Goal: Information Seeking & Learning: Find specific fact

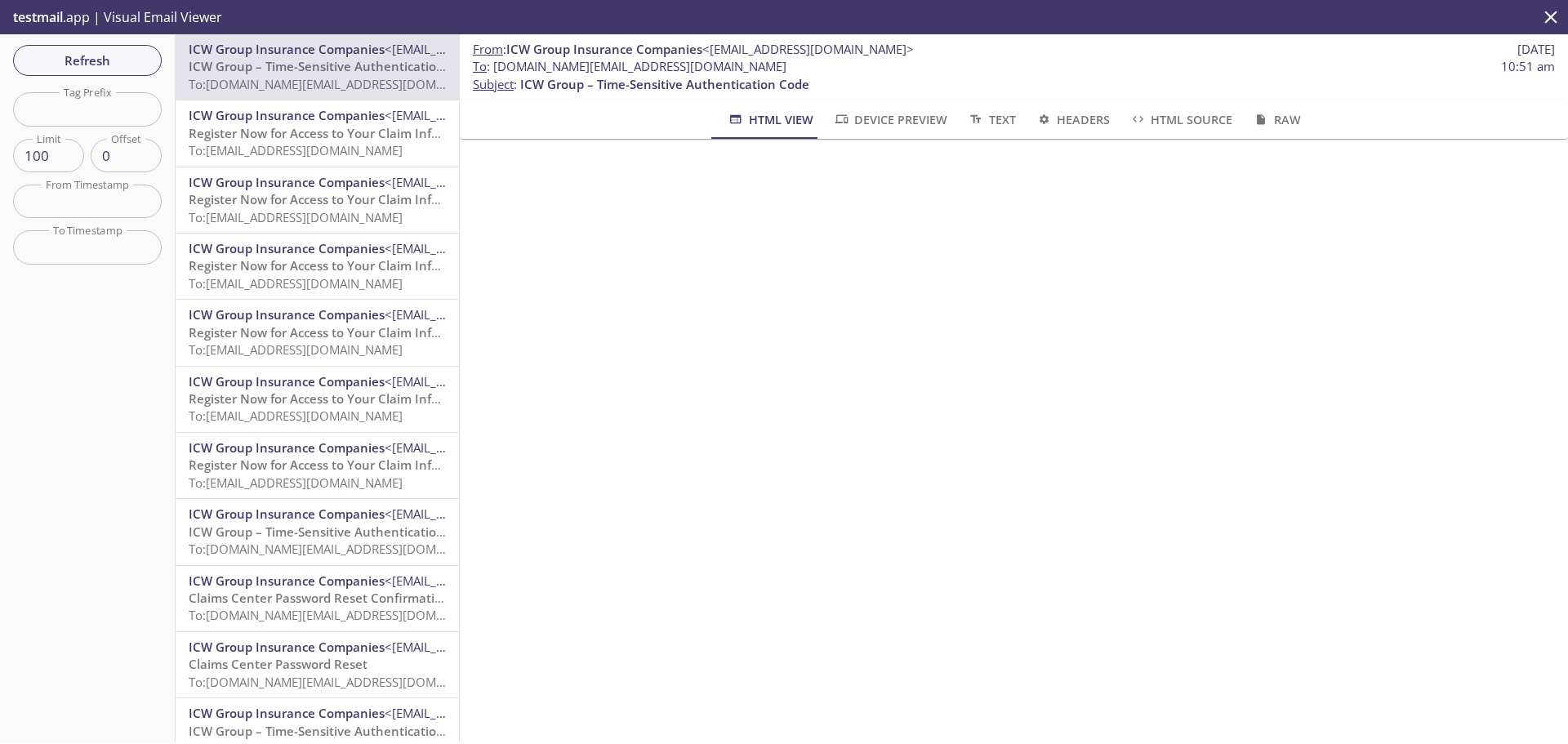
click at [1547, 17] on icon "close" at bounding box center [1551, 17] width 21 height 21
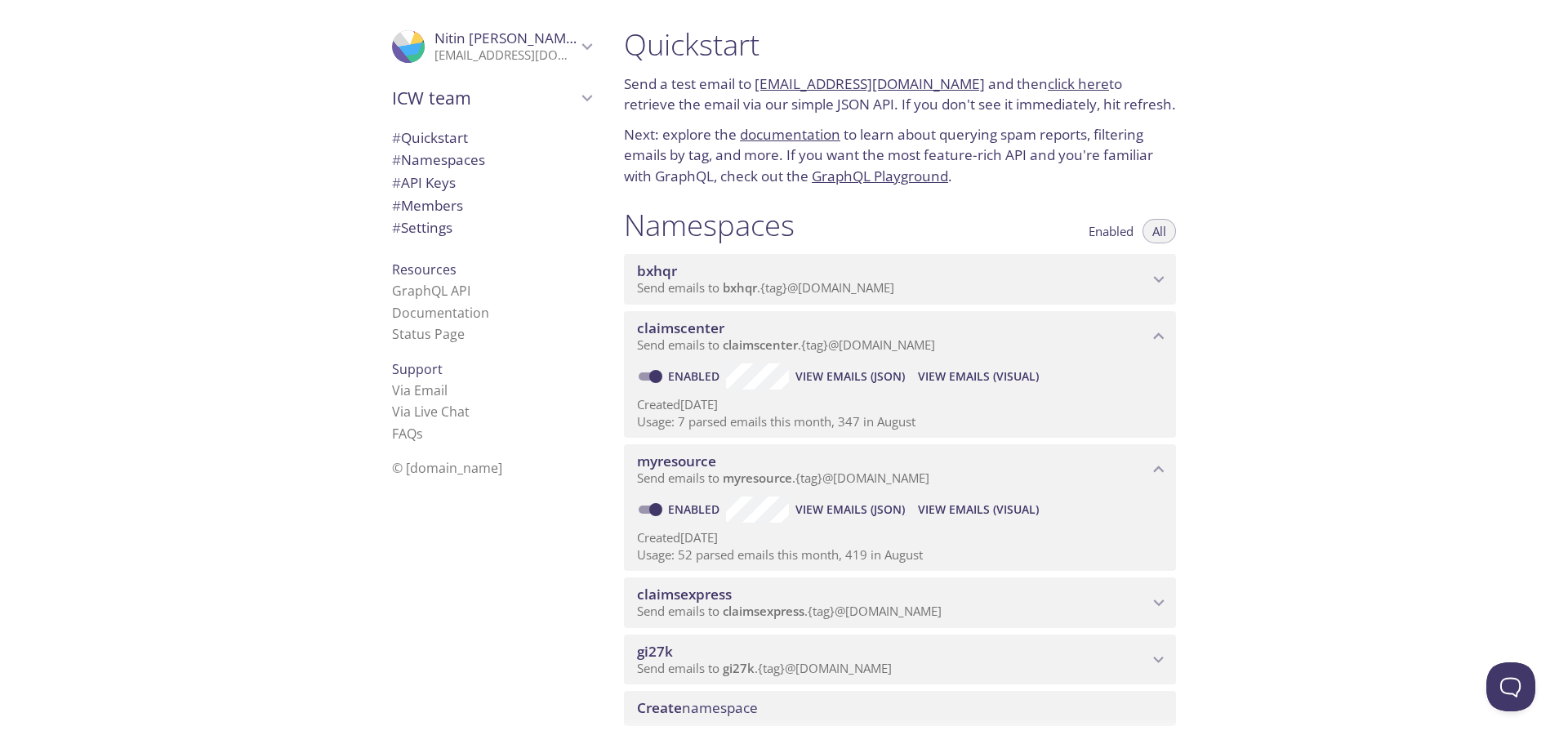
click at [710, 287] on span "Send emails to bxhqr . {tag} @[DOMAIN_NAME]" at bounding box center [765, 287] width 257 height 16
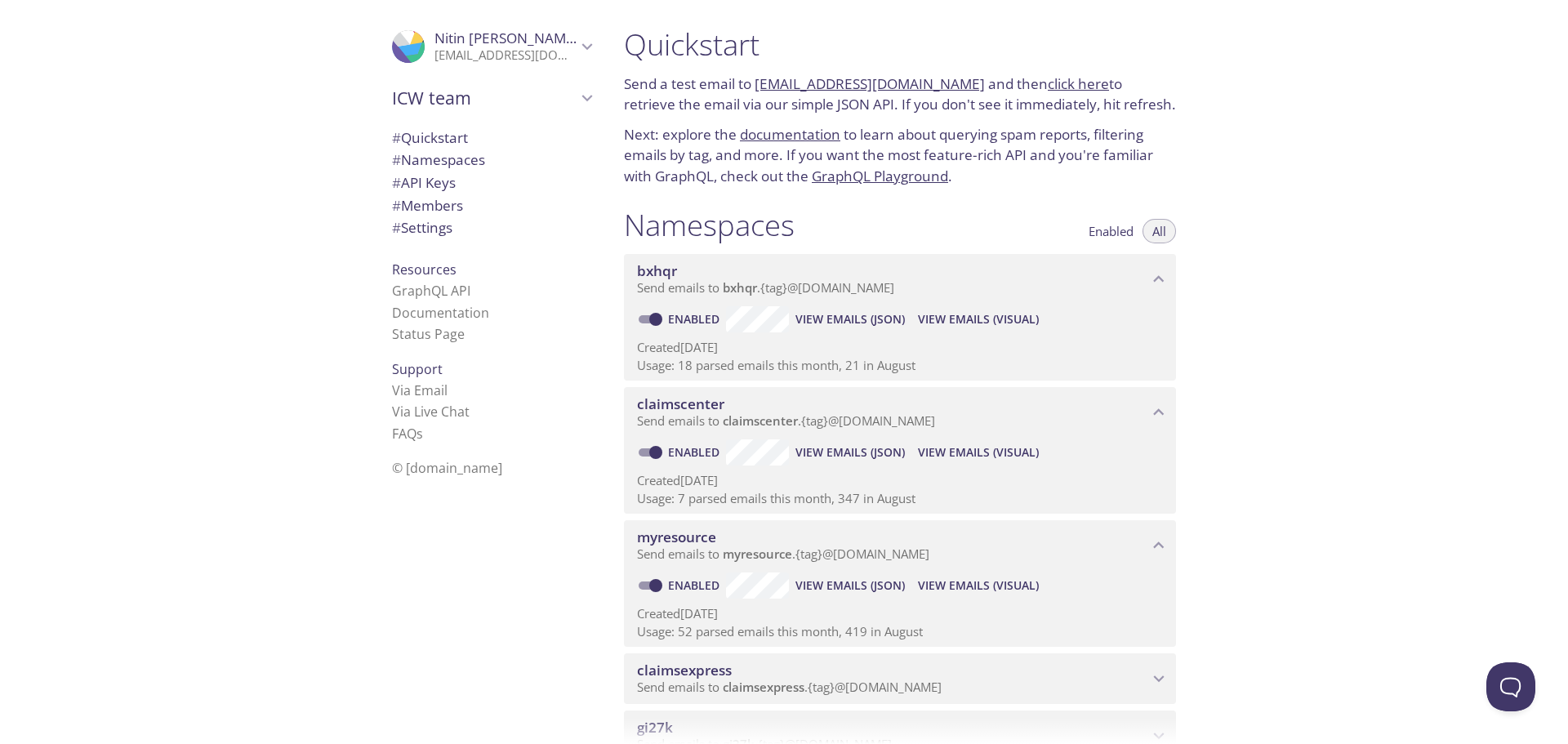
click at [989, 586] on span "View Emails (Visual)" at bounding box center [978, 586] width 121 height 20
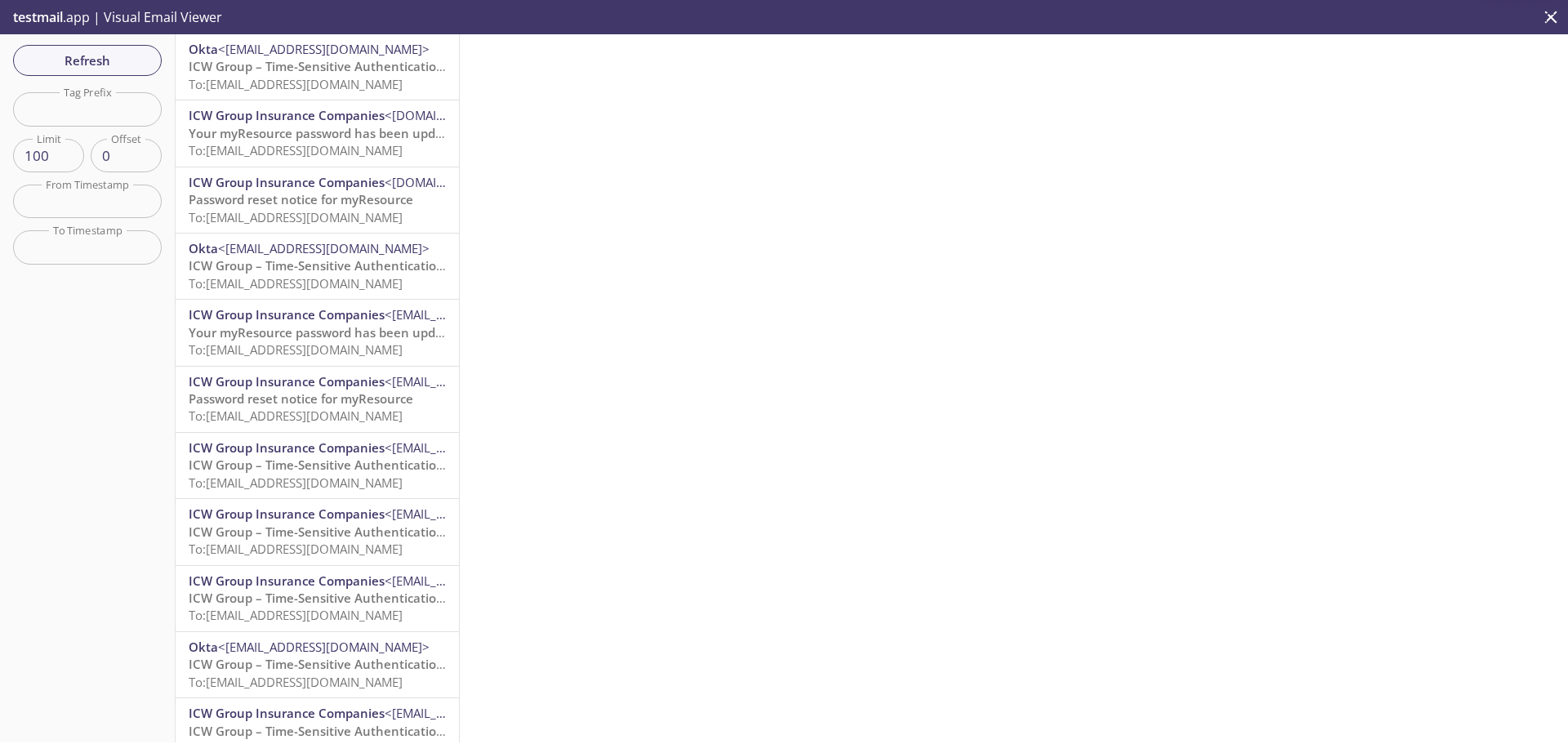
click at [327, 82] on span "To: [EMAIL_ADDRESS][DOMAIN_NAME]" at bounding box center [296, 85] width 214 height 16
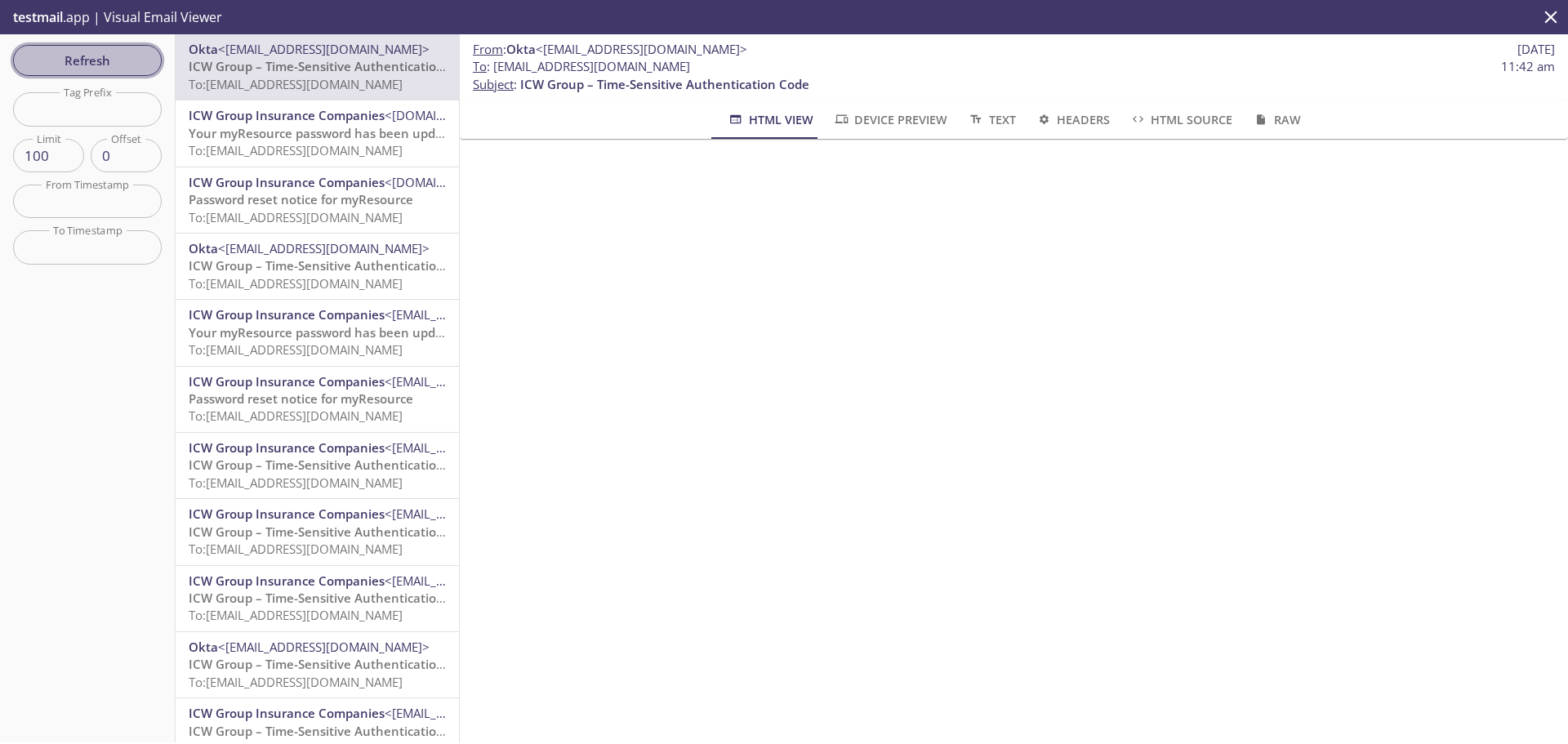
click at [85, 56] on span "Refresh" at bounding box center [87, 61] width 122 height 21
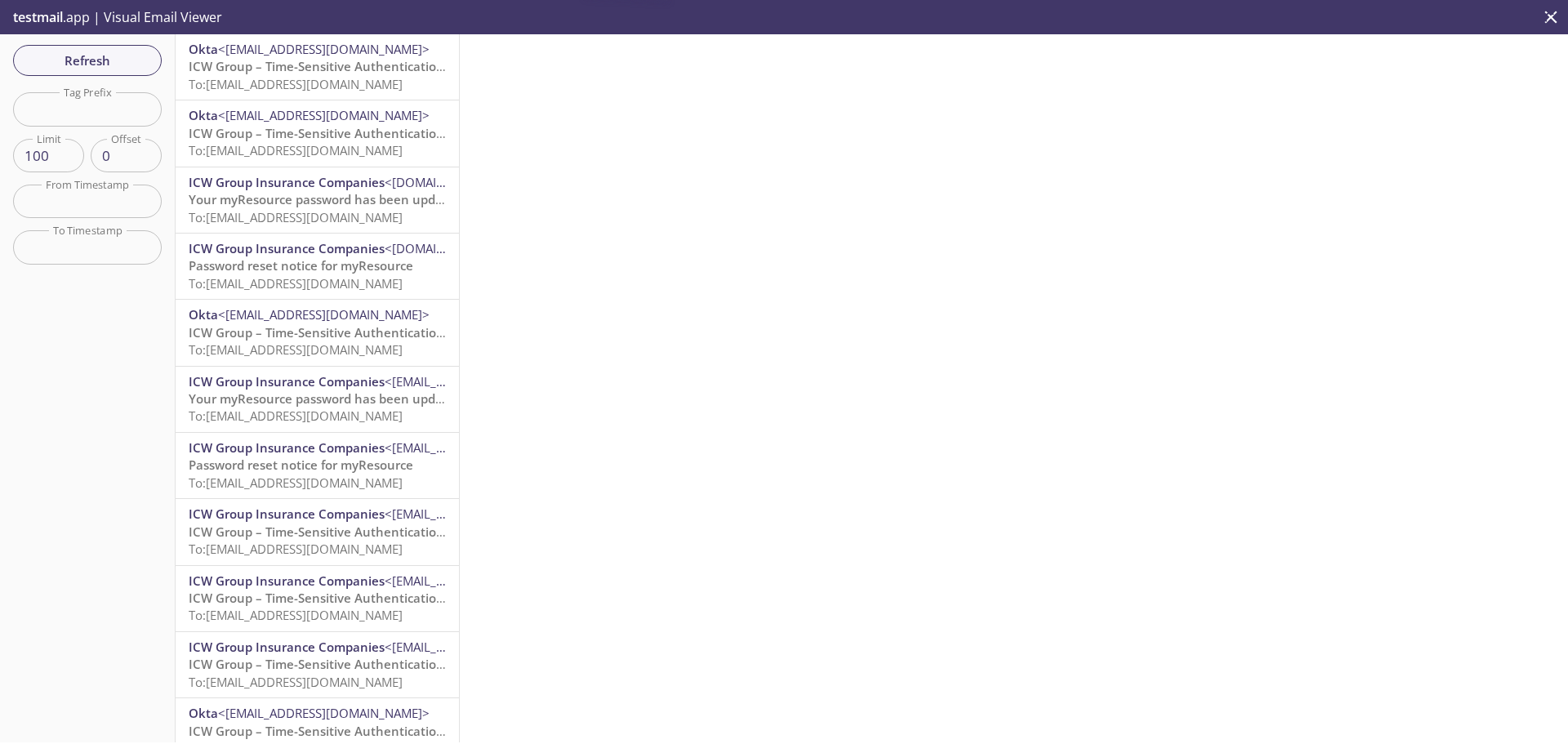
click at [309, 73] on span "ICW Group – Time-Sensitive Authentication Code" at bounding box center [333, 67] width 289 height 16
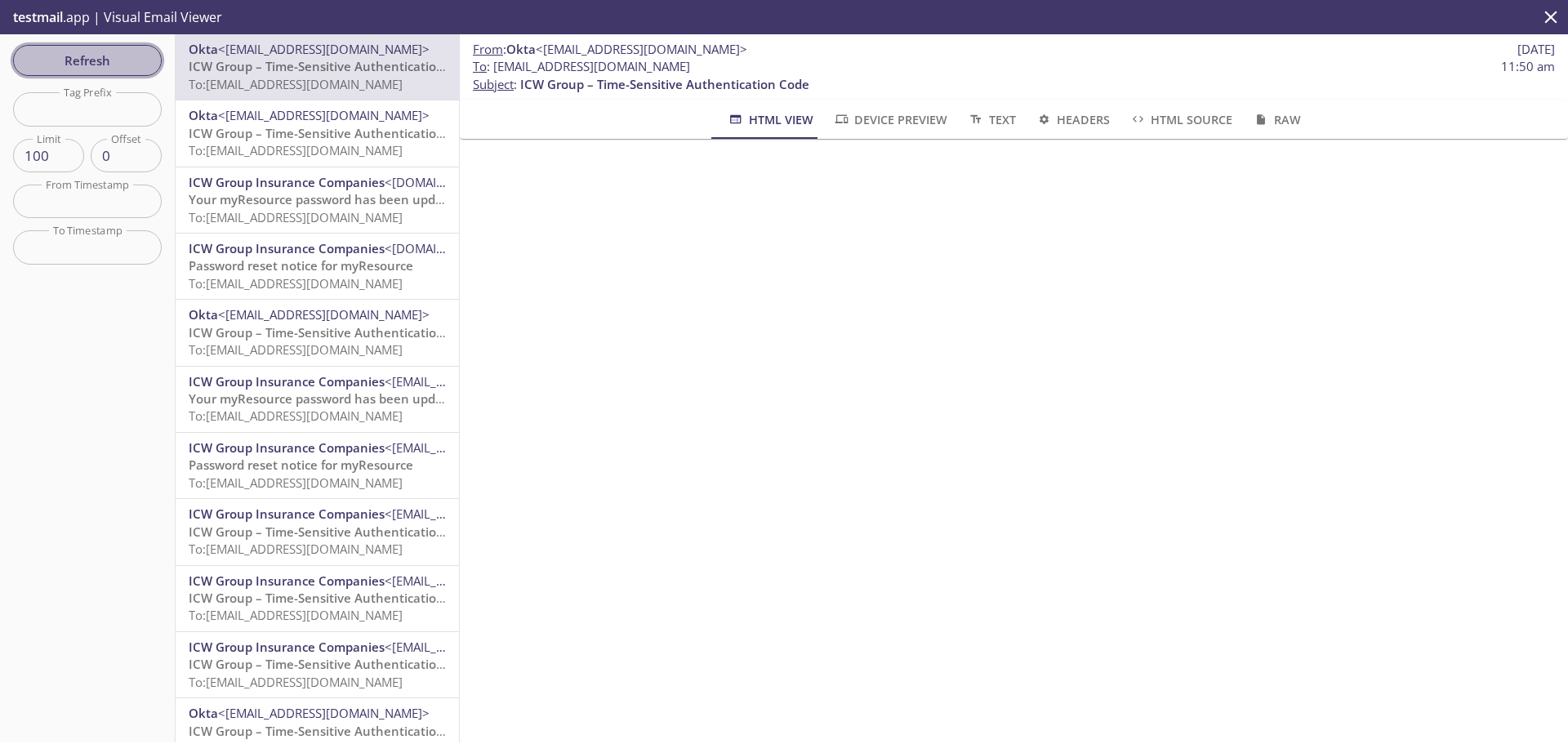
click at [89, 55] on span "Refresh" at bounding box center [87, 61] width 122 height 21
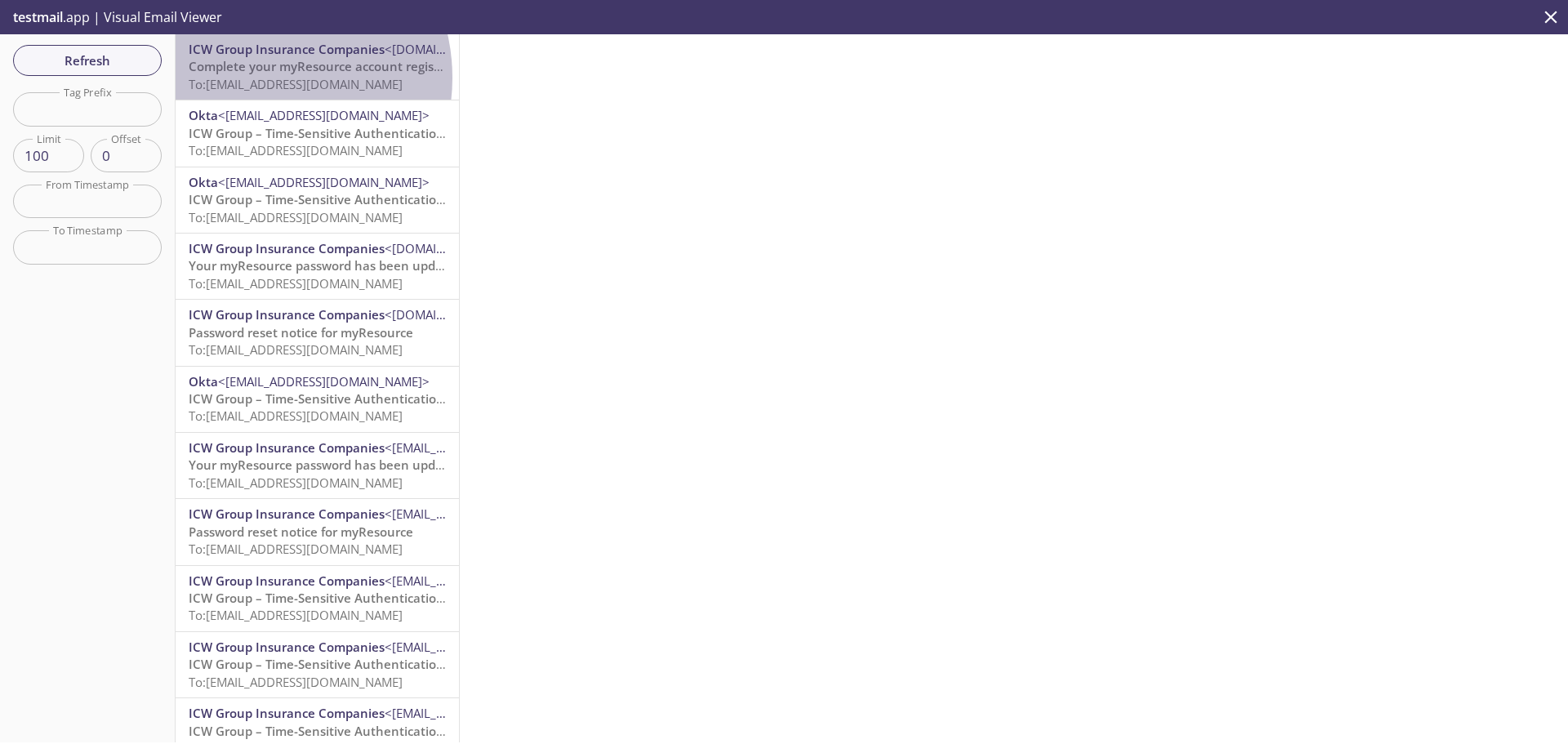
click at [256, 78] on span "To: [EMAIL_ADDRESS][DOMAIN_NAME]" at bounding box center [296, 85] width 214 height 16
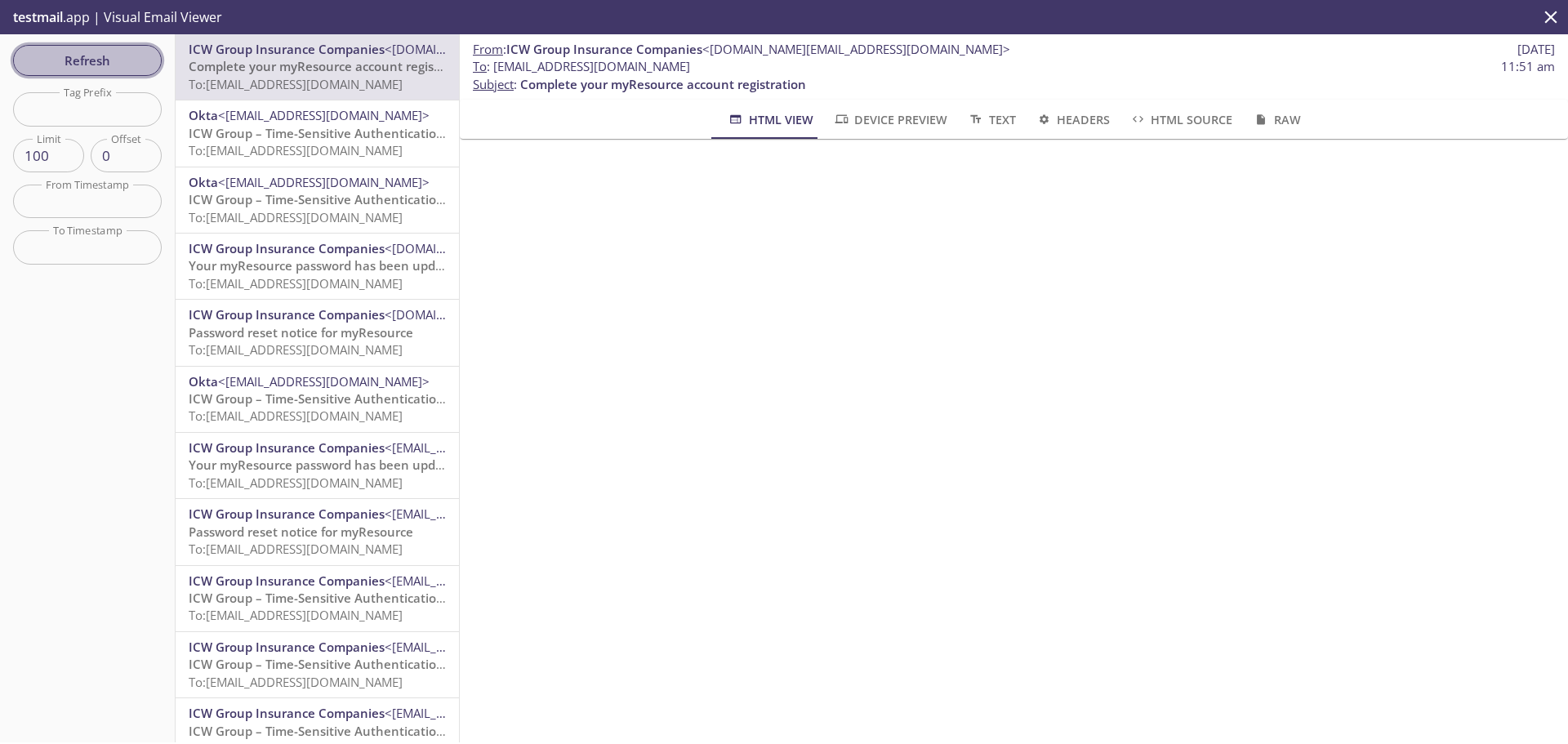
click at [56, 53] on span "Refresh" at bounding box center [87, 61] width 122 height 21
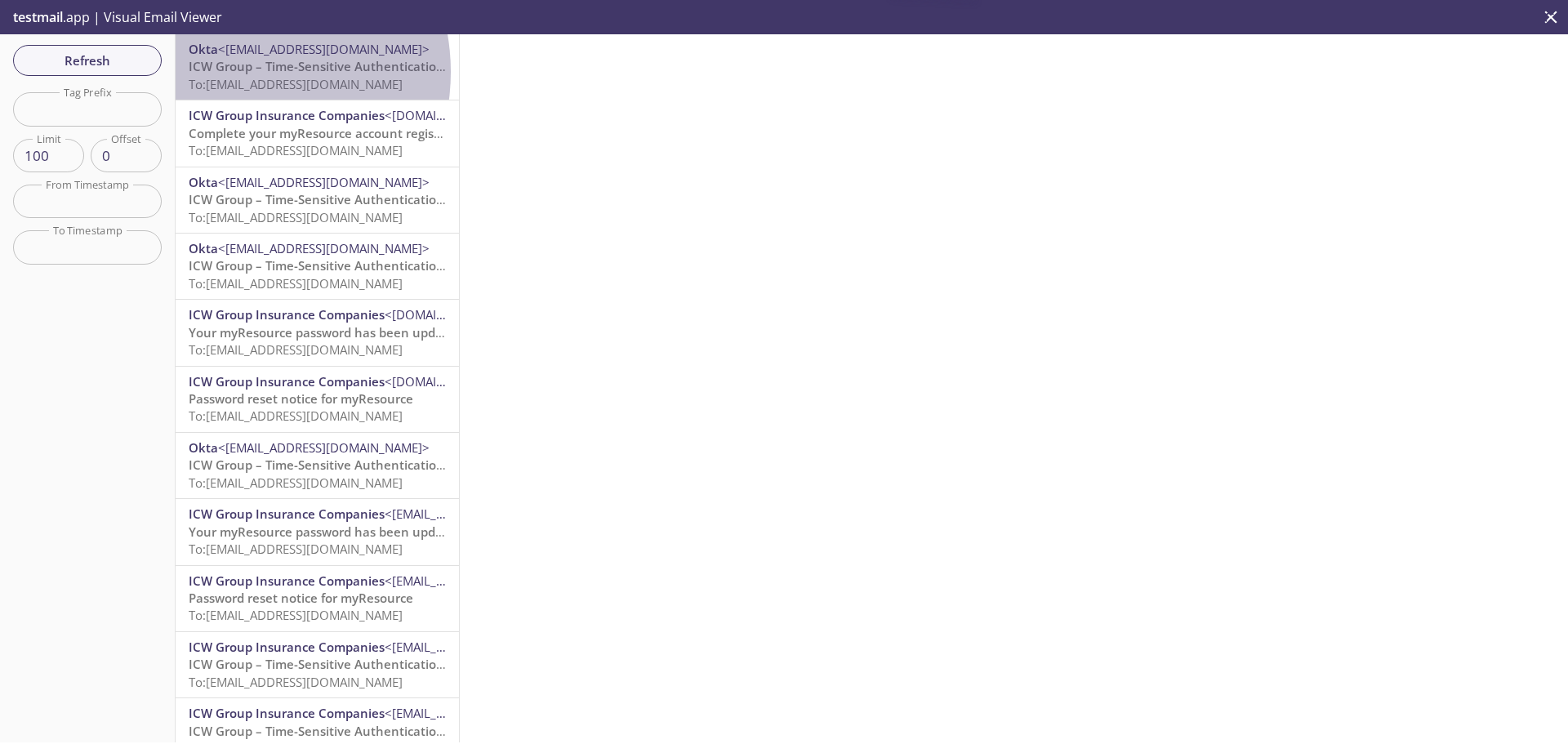
click at [232, 72] on span "ICW Group – Time-Sensitive Authentication Code" at bounding box center [333, 67] width 289 height 16
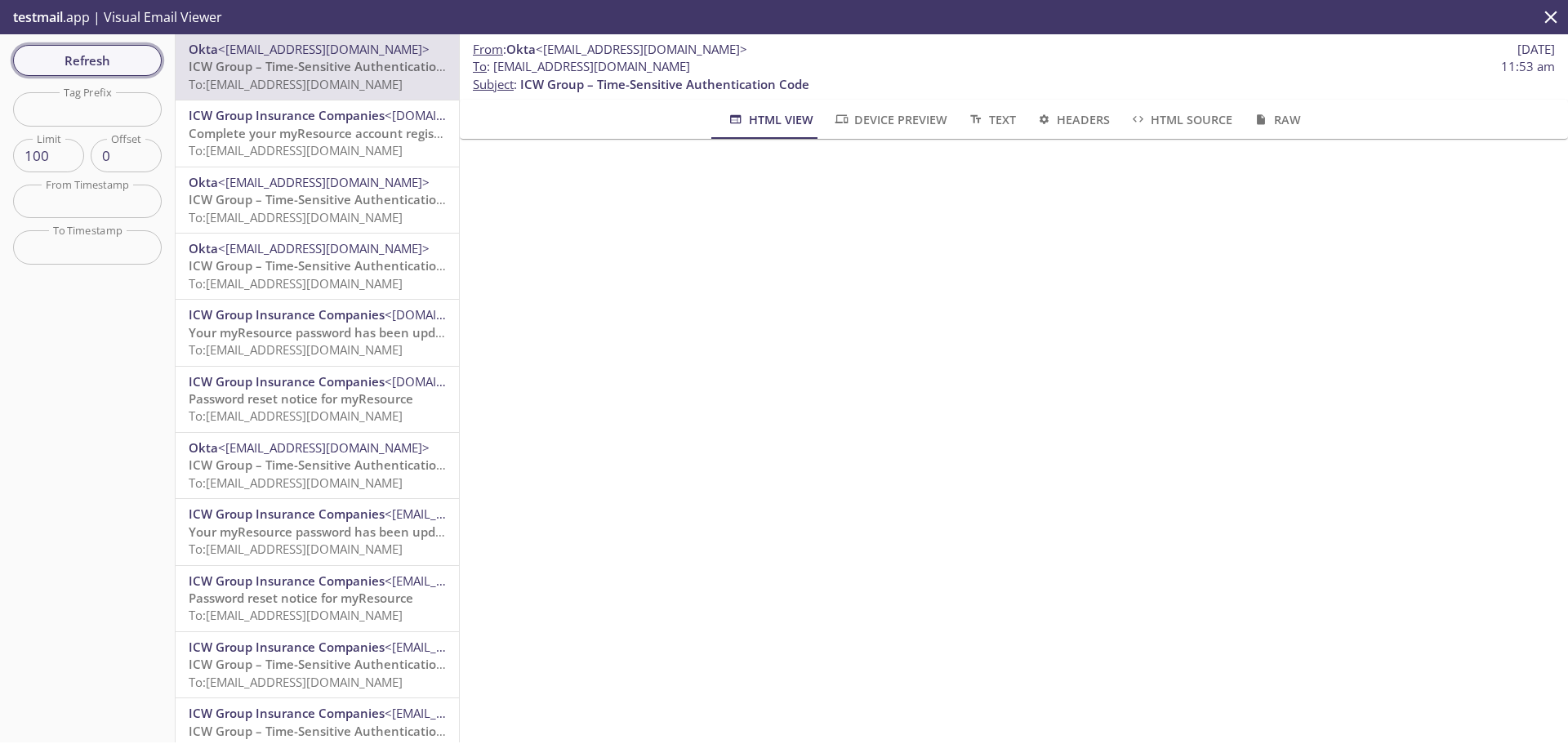
click at [97, 68] on span "Refresh" at bounding box center [87, 61] width 122 height 21
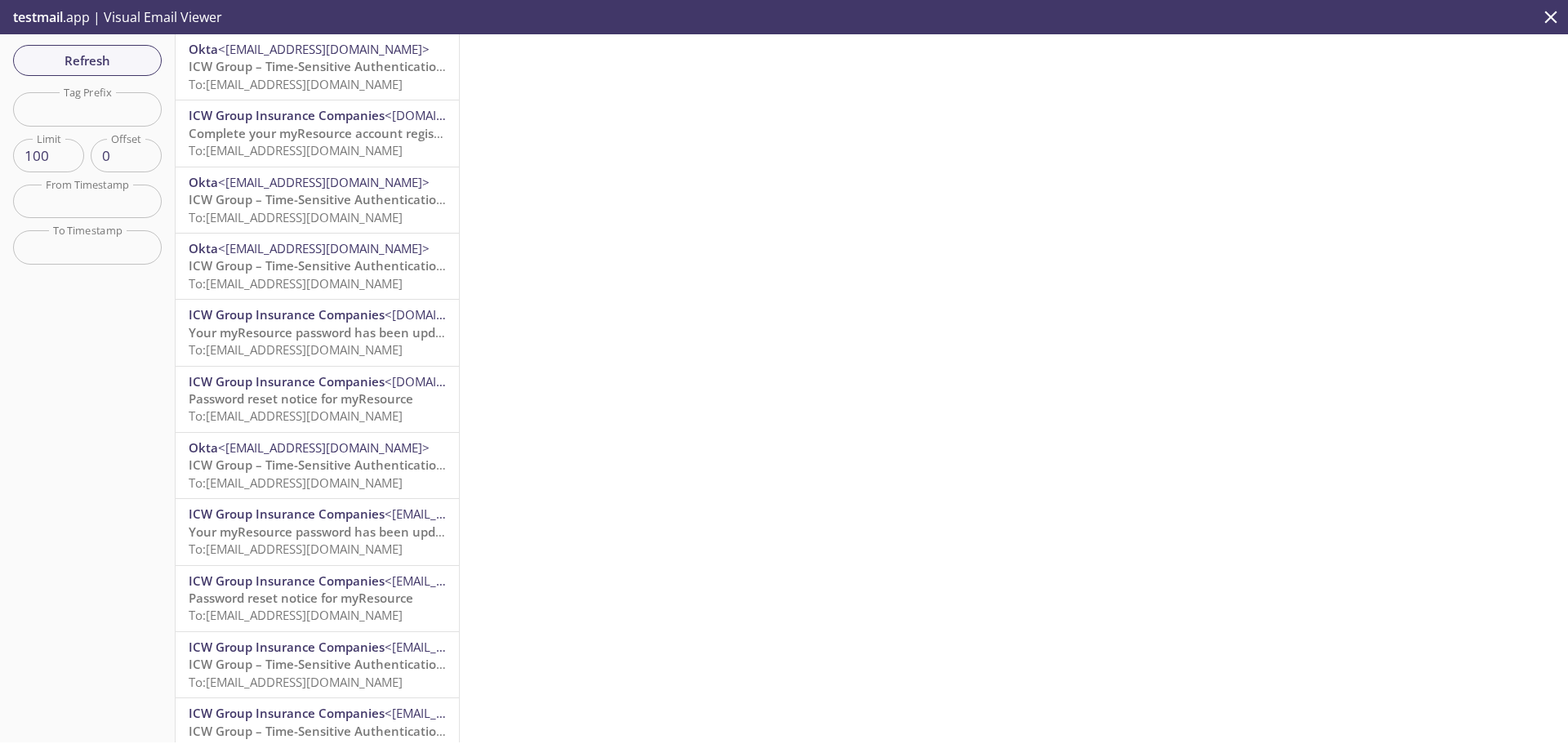
click at [274, 73] on span "ICW Group – Time-Sensitive Authentication Code" at bounding box center [333, 67] width 289 height 16
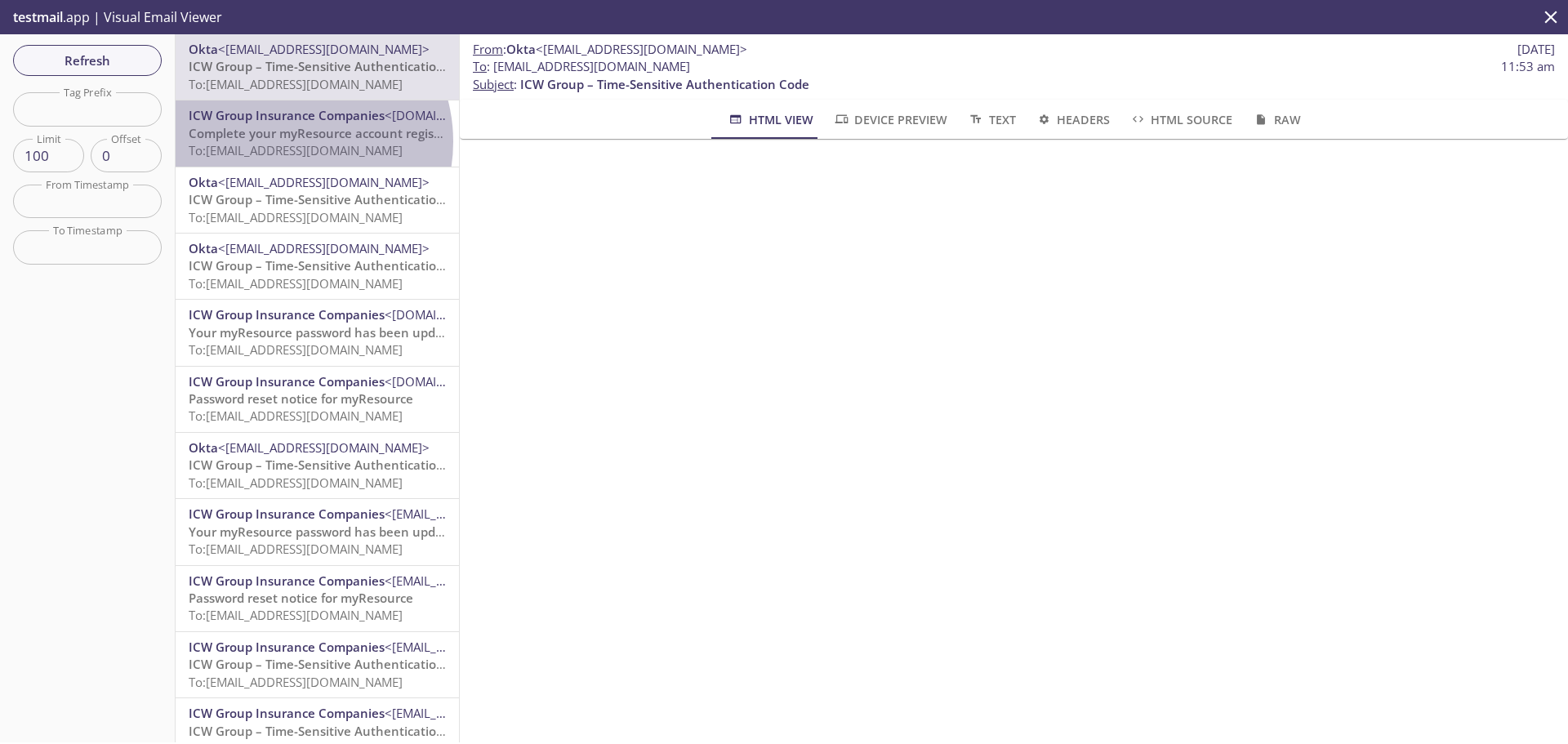
click at [287, 141] on p "Complete your myResource account registration To: [EMAIL_ADDRESS][DOMAIN_NAME]" at bounding box center [317, 142] width 257 height 35
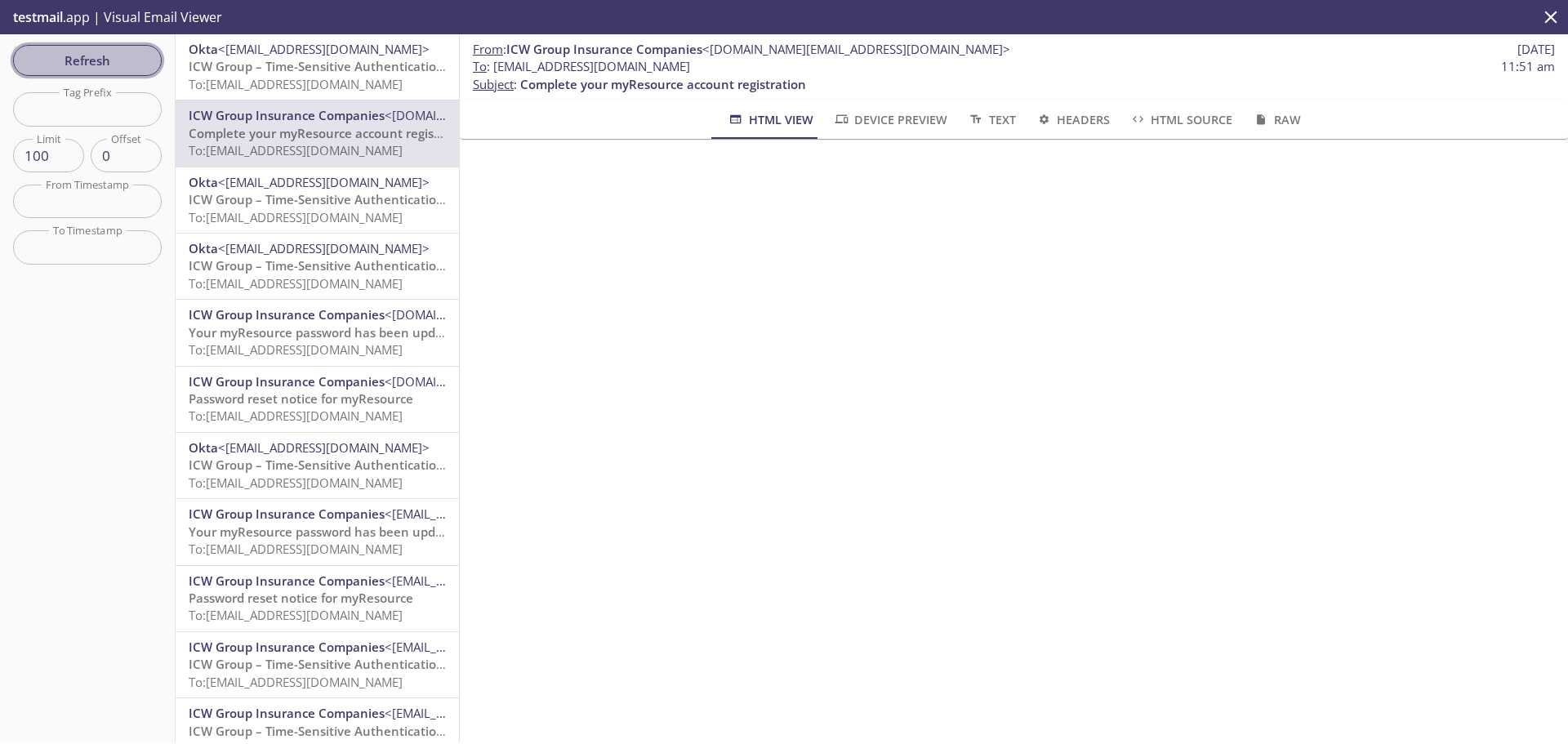
click at [105, 63] on span "Refresh" at bounding box center [87, 61] width 122 height 21
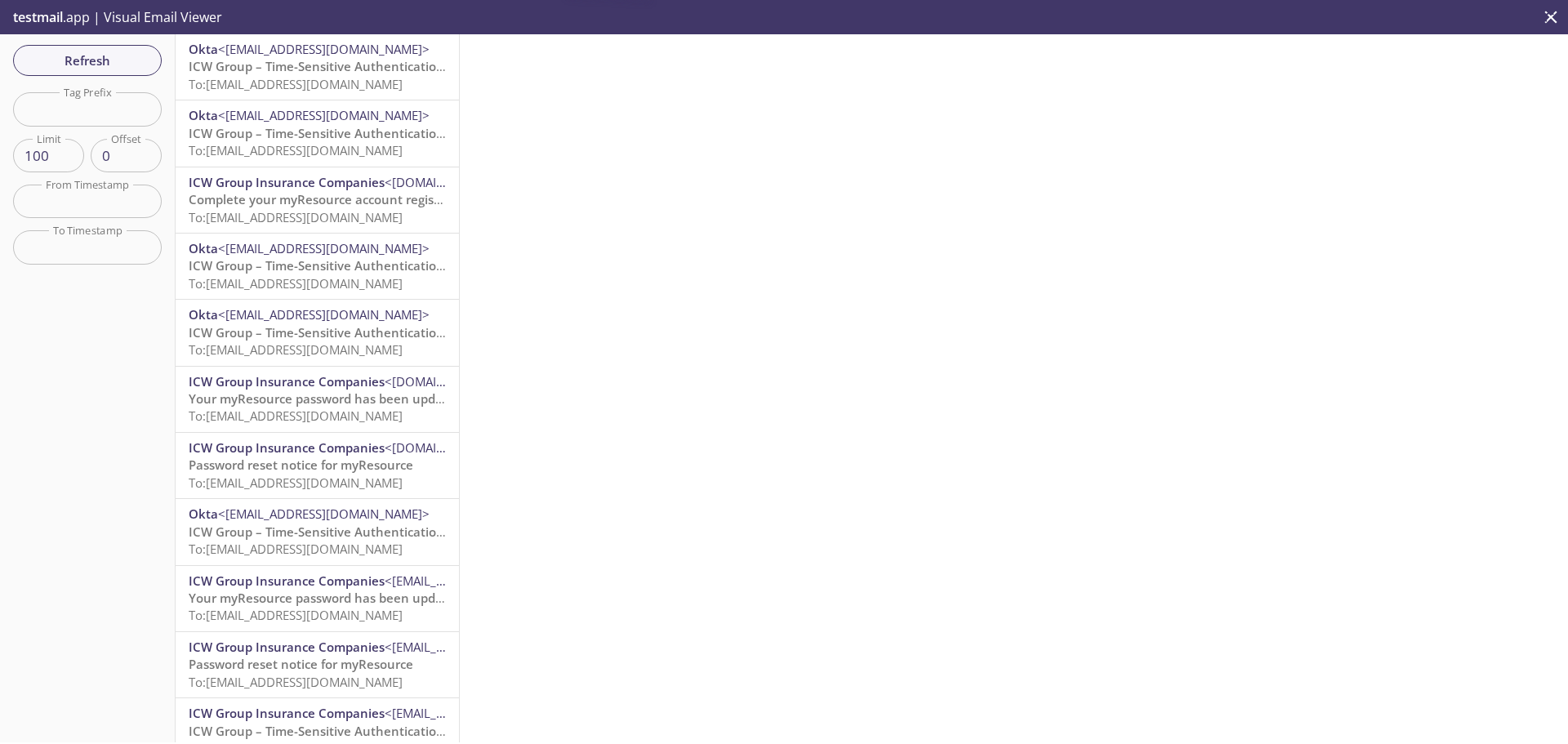
click at [319, 86] on span "To: [EMAIL_ADDRESS][DOMAIN_NAME]" at bounding box center [296, 85] width 214 height 16
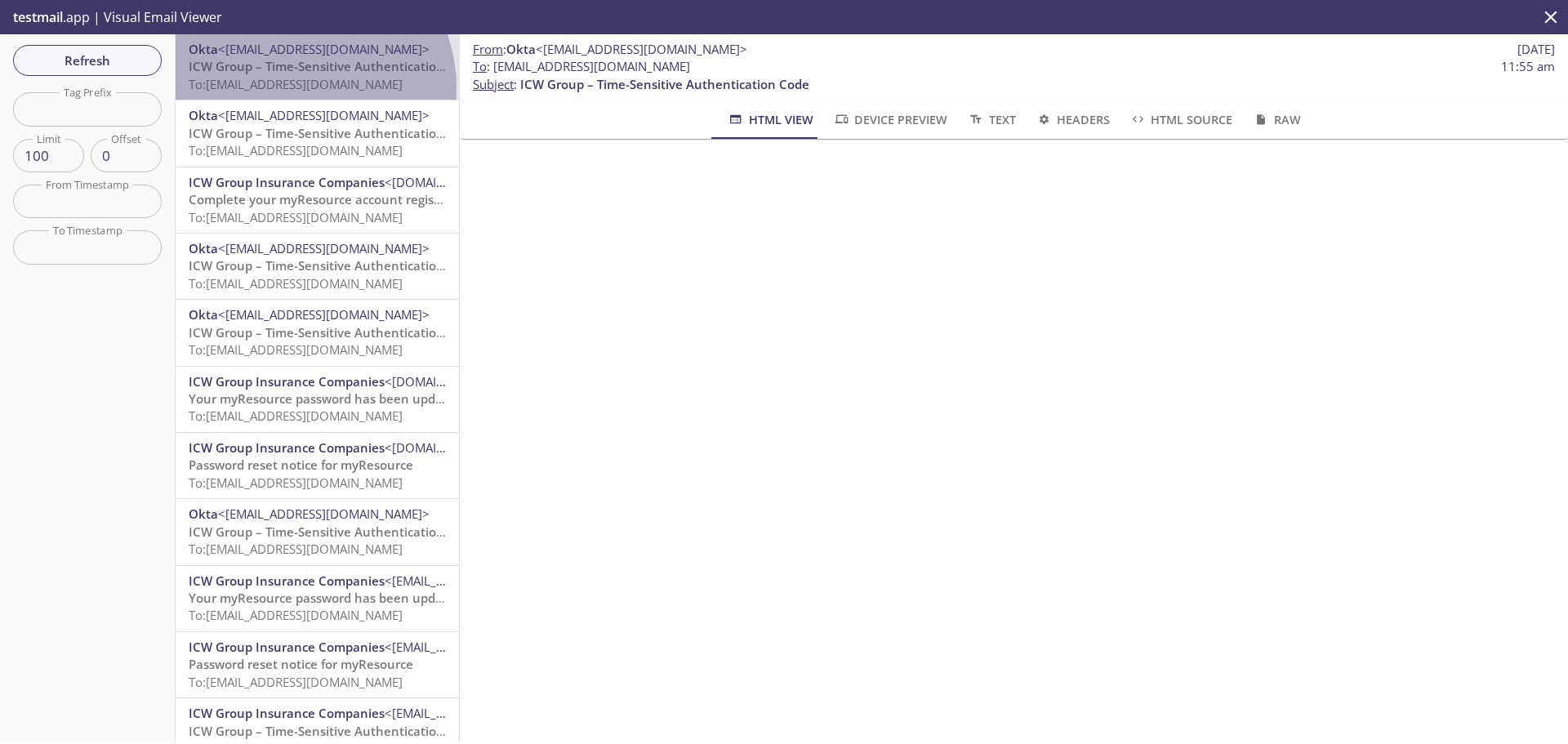
click at [292, 88] on span "To: [EMAIL_ADDRESS][DOMAIN_NAME]" at bounding box center [296, 85] width 214 height 16
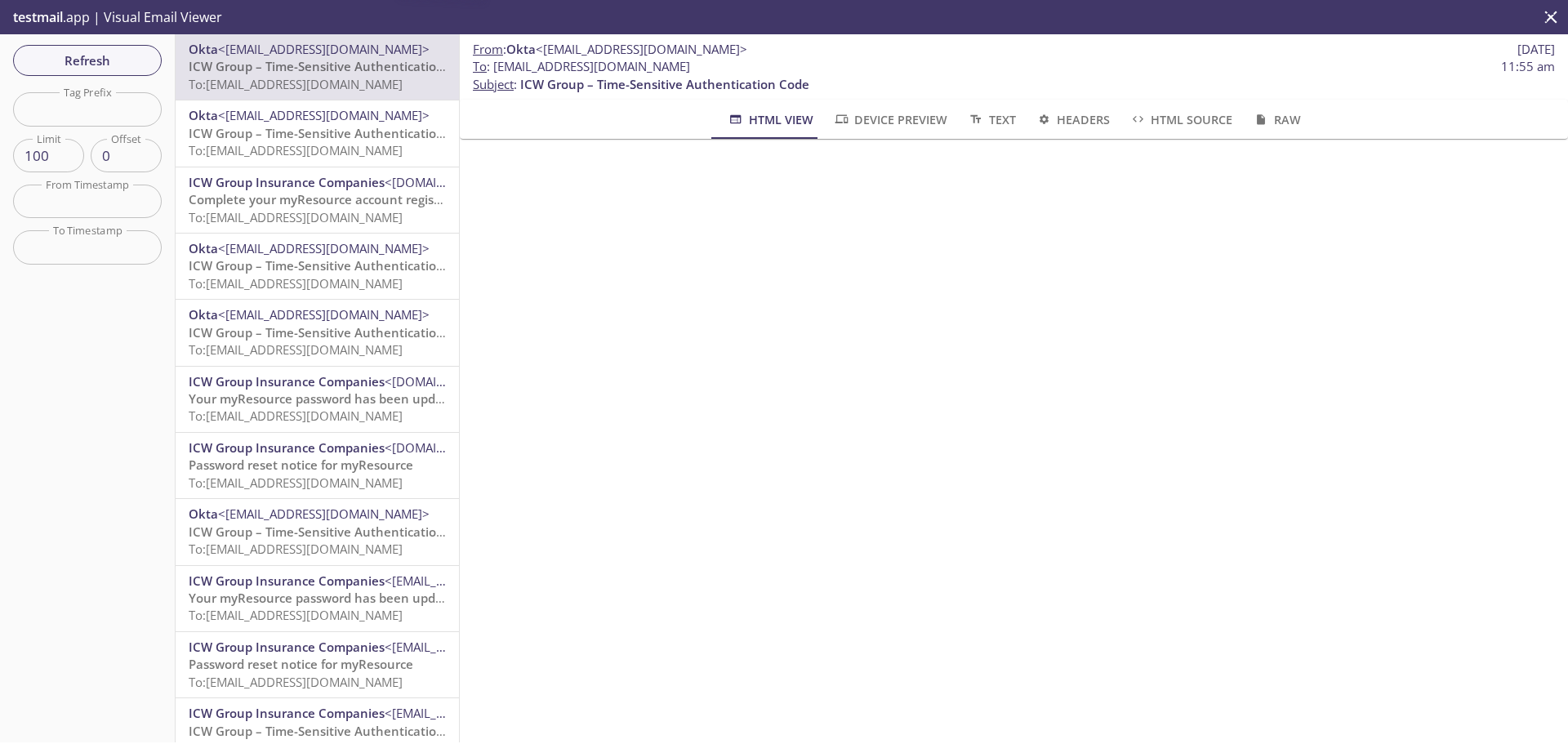
click at [593, 67] on span "To : [EMAIL_ADDRESS][DOMAIN_NAME]" at bounding box center [581, 67] width 218 height 17
click at [690, 63] on span "To : [EMAIL_ADDRESS][DOMAIN_NAME]" at bounding box center [581, 67] width 218 height 17
drag, startPoint x: 754, startPoint y: 67, endPoint x: 496, endPoint y: 69, distance: 258.0
click at [496, 69] on span "To : [EMAIL_ADDRESS][DOMAIN_NAME] 11:55 am" at bounding box center [1014, 67] width 1082 height 17
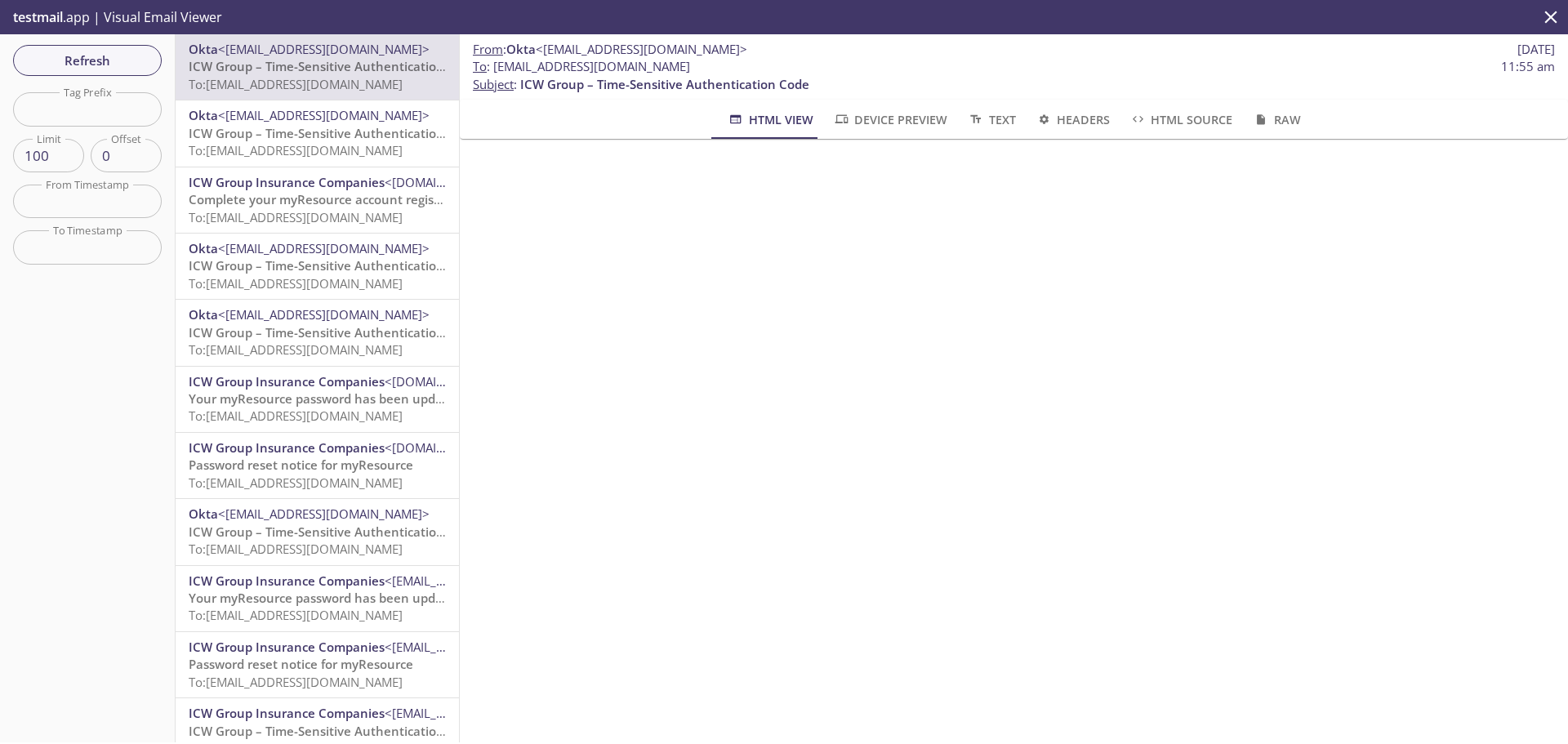
copy span "[EMAIL_ADDRESS][DOMAIN_NAME]"
click at [108, 62] on span "Refresh" at bounding box center [87, 61] width 122 height 21
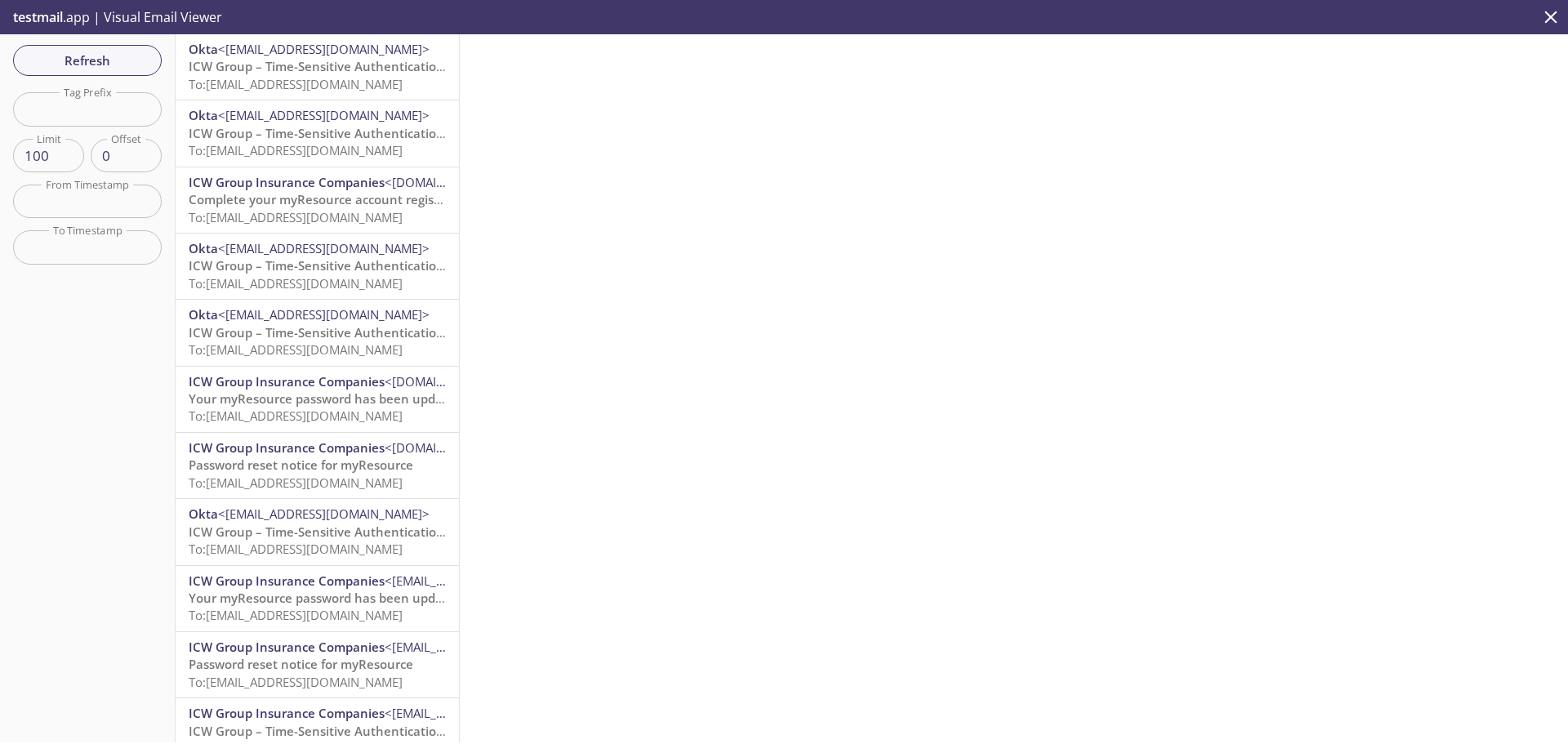
click at [319, 75] on span "ICW Group – Time-Sensitive Authentication Code" at bounding box center [333, 67] width 289 height 16
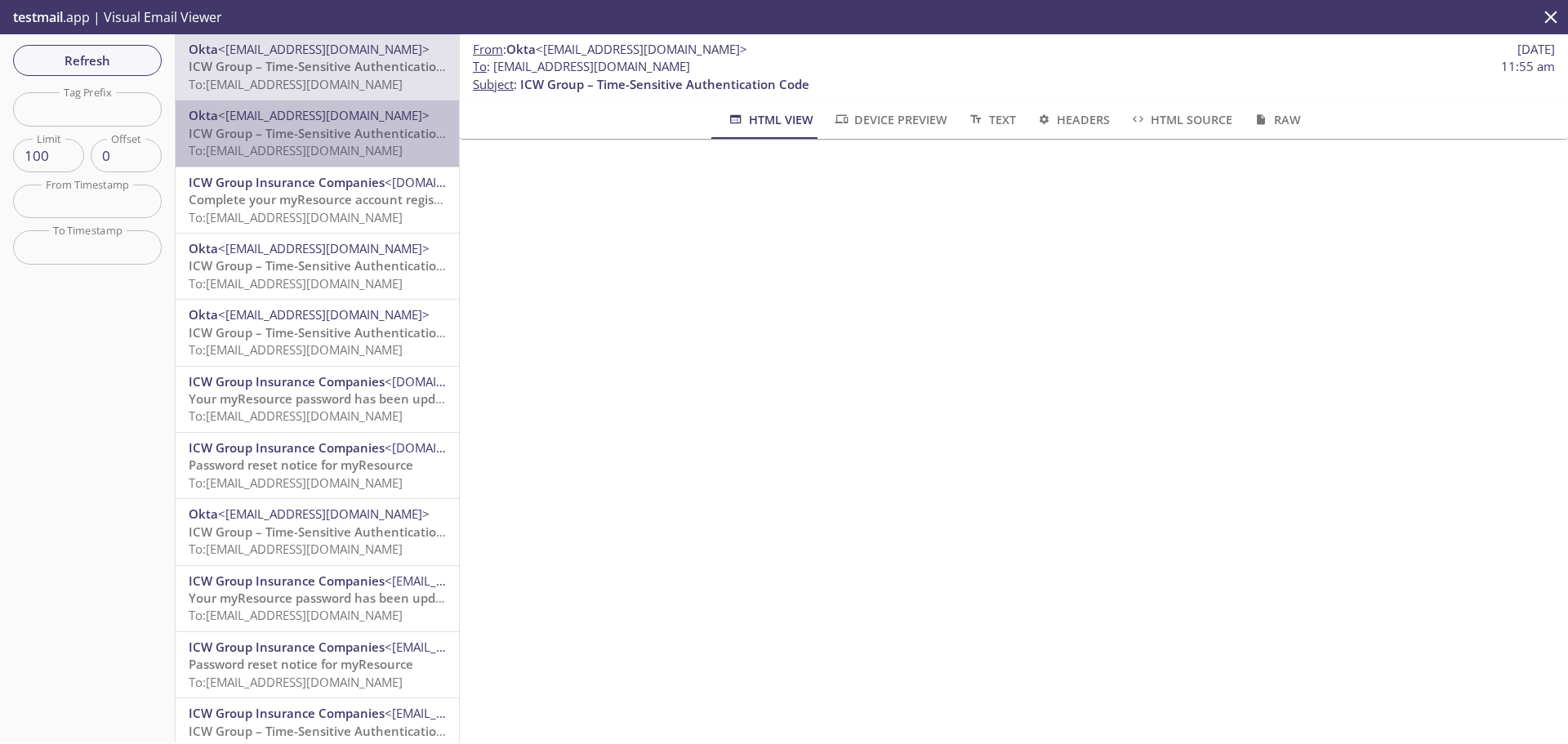
click at [321, 123] on span "<[EMAIL_ADDRESS][DOMAIN_NAME]>" at bounding box center [324, 115] width 212 height 16
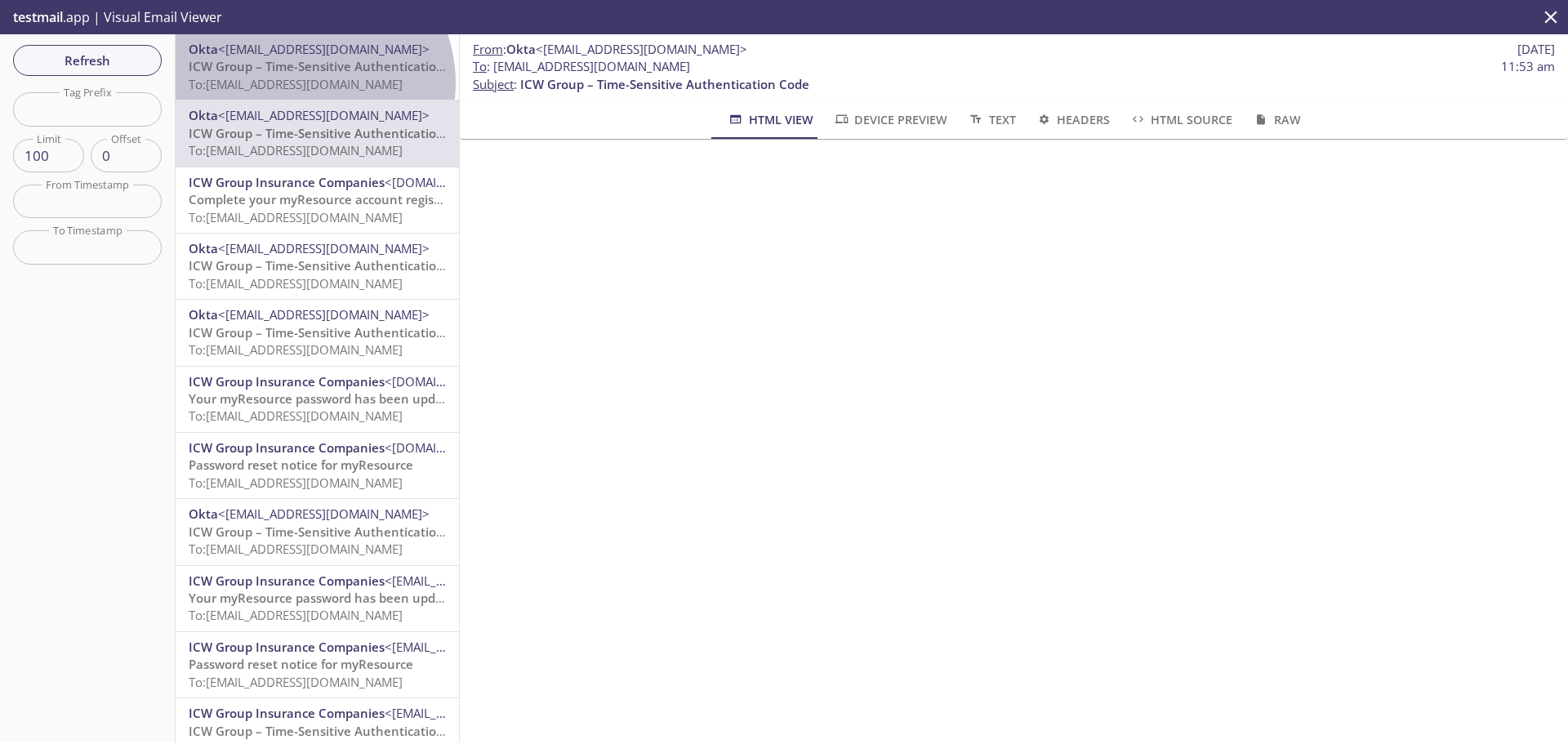
click at [301, 82] on span "To: [EMAIL_ADDRESS][DOMAIN_NAME]" at bounding box center [296, 85] width 214 height 16
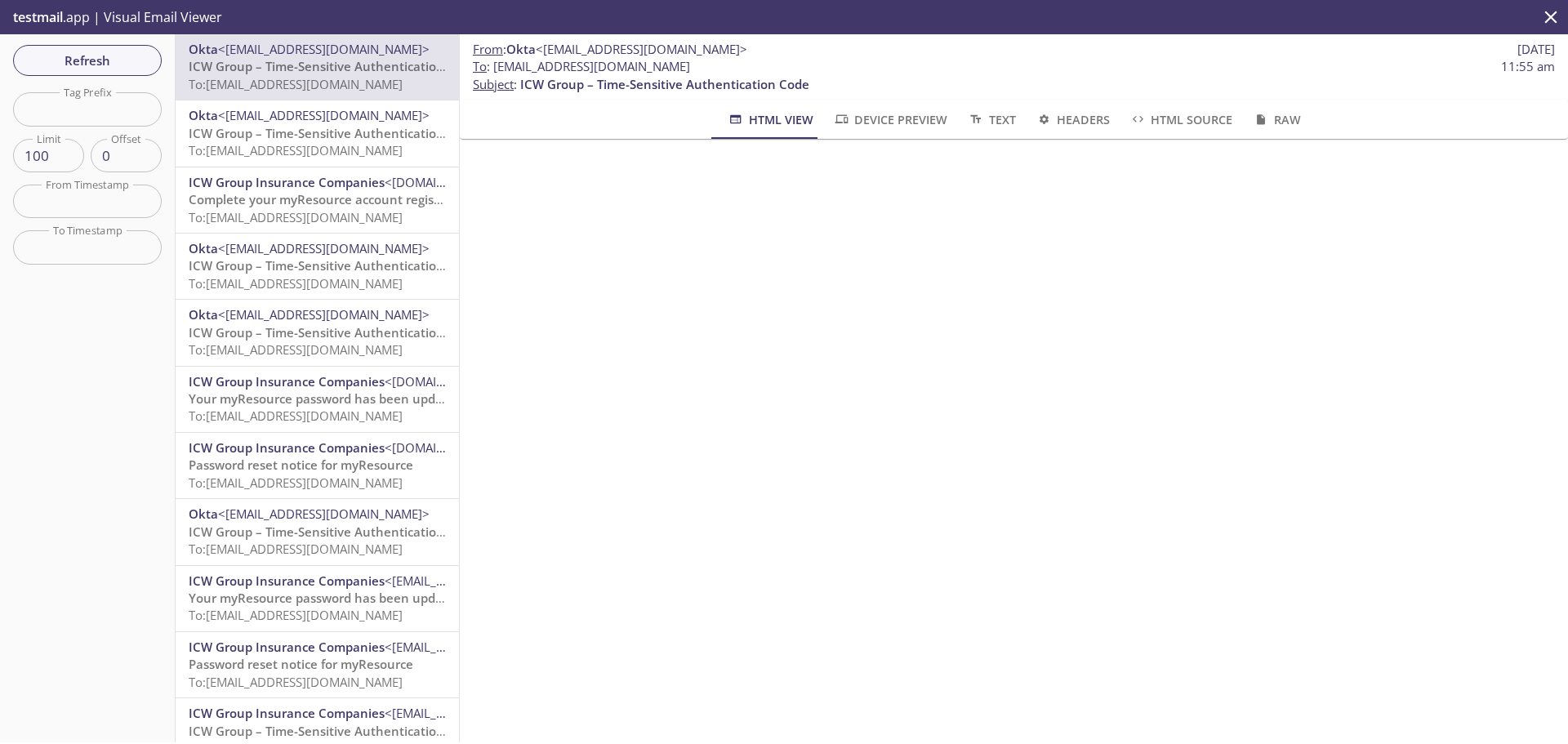
click at [688, 67] on span "To : [EMAIL_ADDRESS][DOMAIN_NAME]" at bounding box center [581, 67] width 218 height 17
click at [690, 63] on span "To : [EMAIL_ADDRESS][DOMAIN_NAME]" at bounding box center [581, 67] width 218 height 17
drag, startPoint x: 757, startPoint y: 68, endPoint x: 496, endPoint y: 72, distance: 261.0
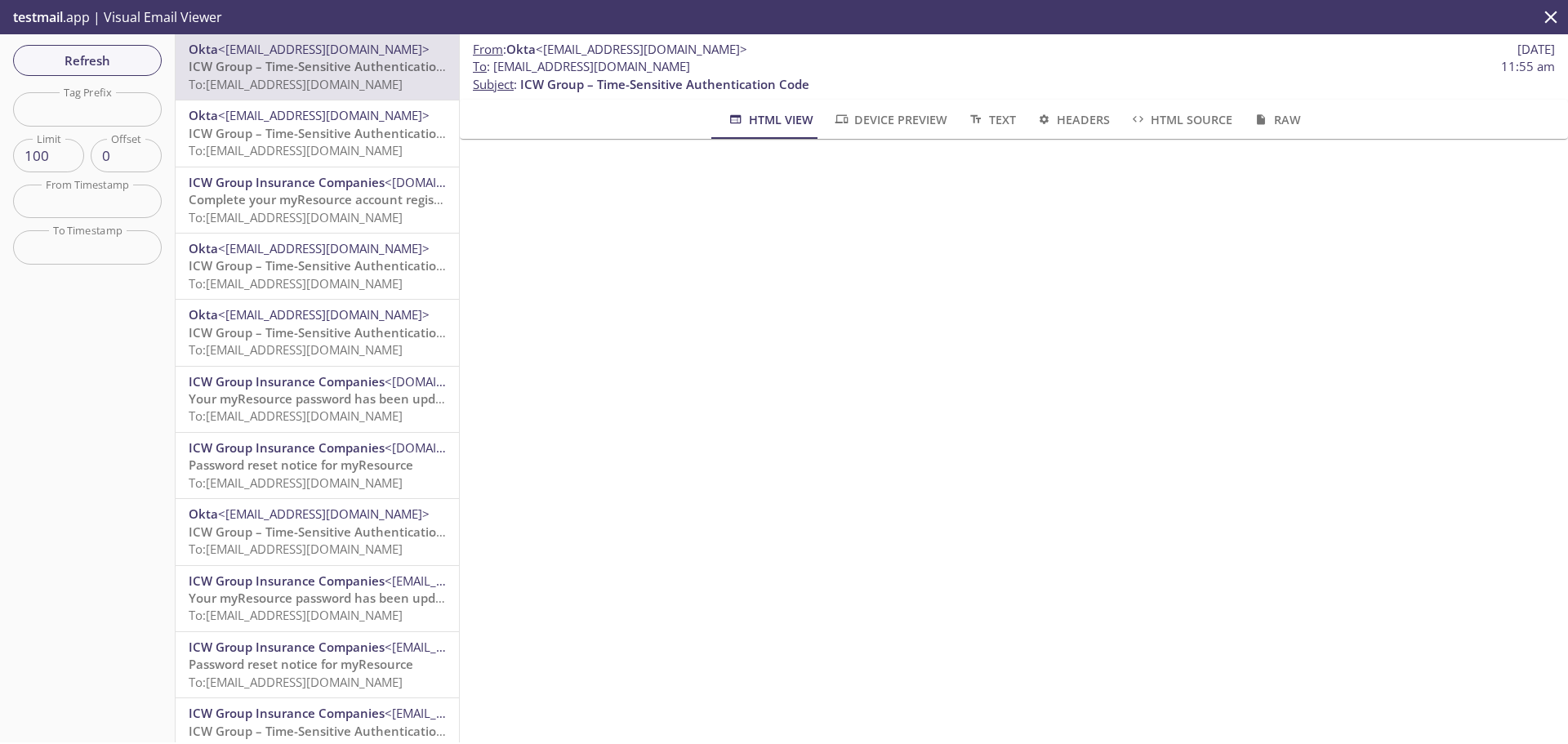
click at [496, 72] on span "To : [EMAIL_ADDRESS][DOMAIN_NAME] 11:55 am" at bounding box center [1014, 67] width 1082 height 17
copy span "[EMAIL_ADDRESS][DOMAIN_NAME]"
click at [245, 119] on span "<[EMAIL_ADDRESS][DOMAIN_NAME]>" at bounding box center [324, 115] width 212 height 16
